Goal: Transaction & Acquisition: Purchase product/service

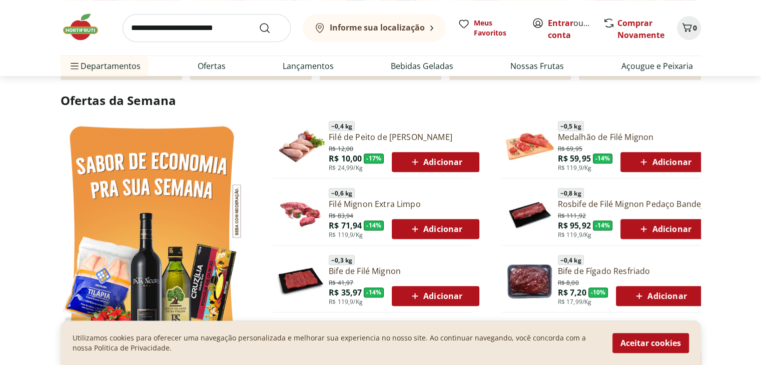
scroll to position [500, 0]
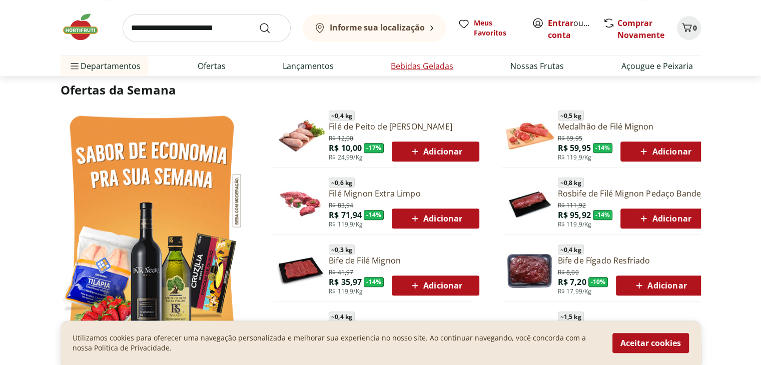
click at [431, 69] on link "Bebidas Geladas" at bounding box center [422, 66] width 63 height 12
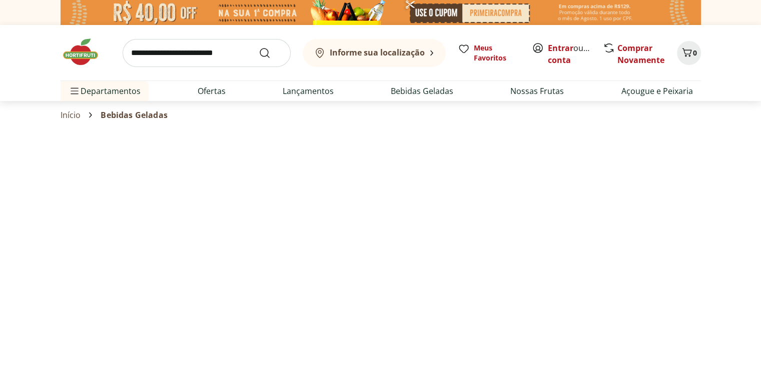
select select "**********"
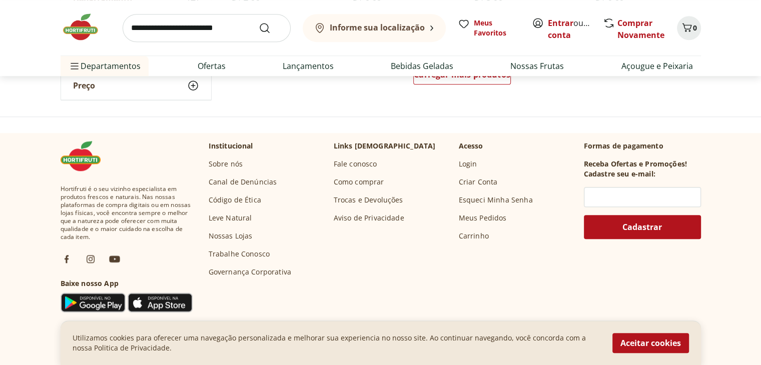
scroll to position [719, 0]
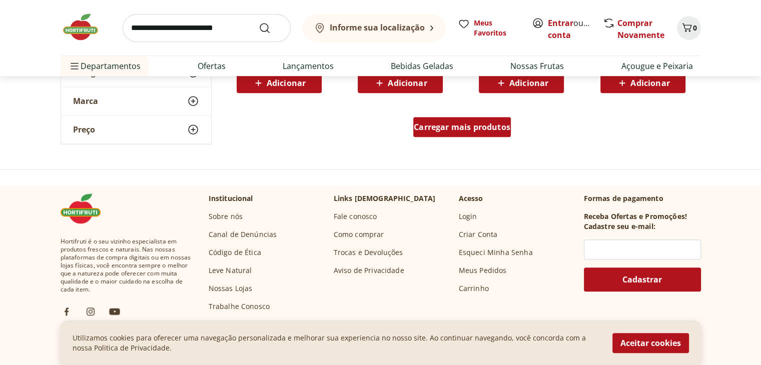
click at [456, 138] on link "Carregar mais produtos" at bounding box center [462, 129] width 98 height 24
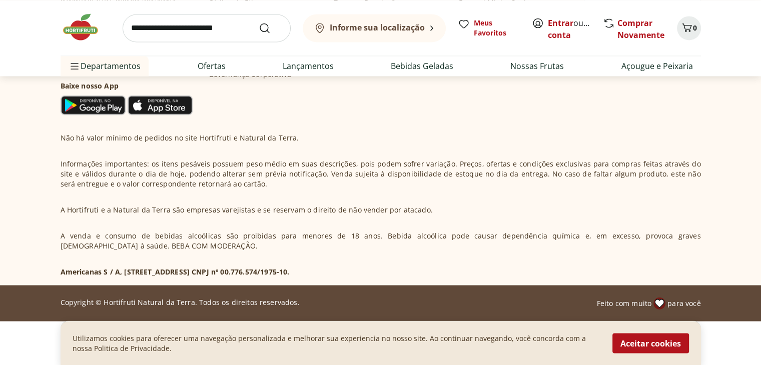
scroll to position [1371, 0]
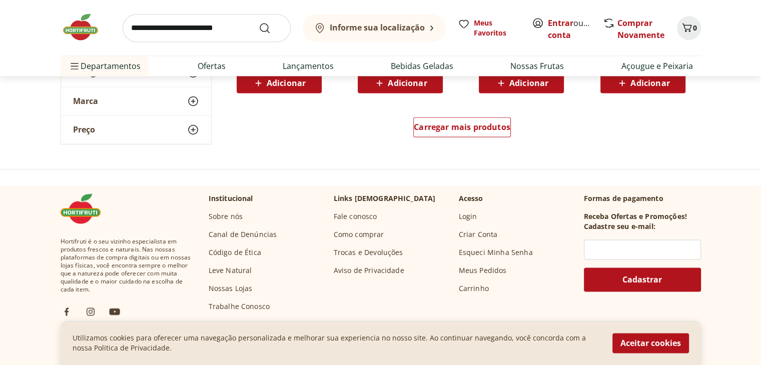
click at [405, 127] on div "Carregar mais produtos" at bounding box center [462, 129] width 485 height 48
click at [415, 130] on span "Carregar mais produtos" at bounding box center [462, 127] width 97 height 8
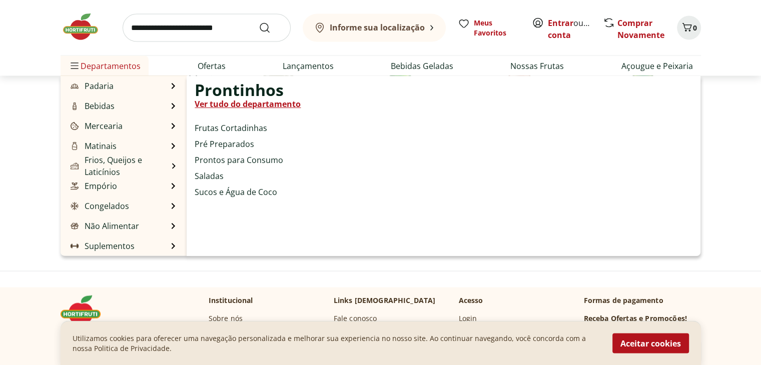
scroll to position [100, 0]
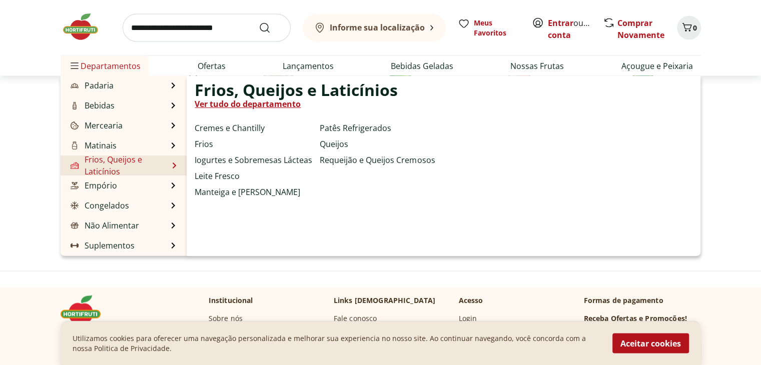
click at [125, 164] on link "Frios, Queijos e Laticínios" at bounding box center [119, 166] width 100 height 24
